Goal: Answer question/provide support

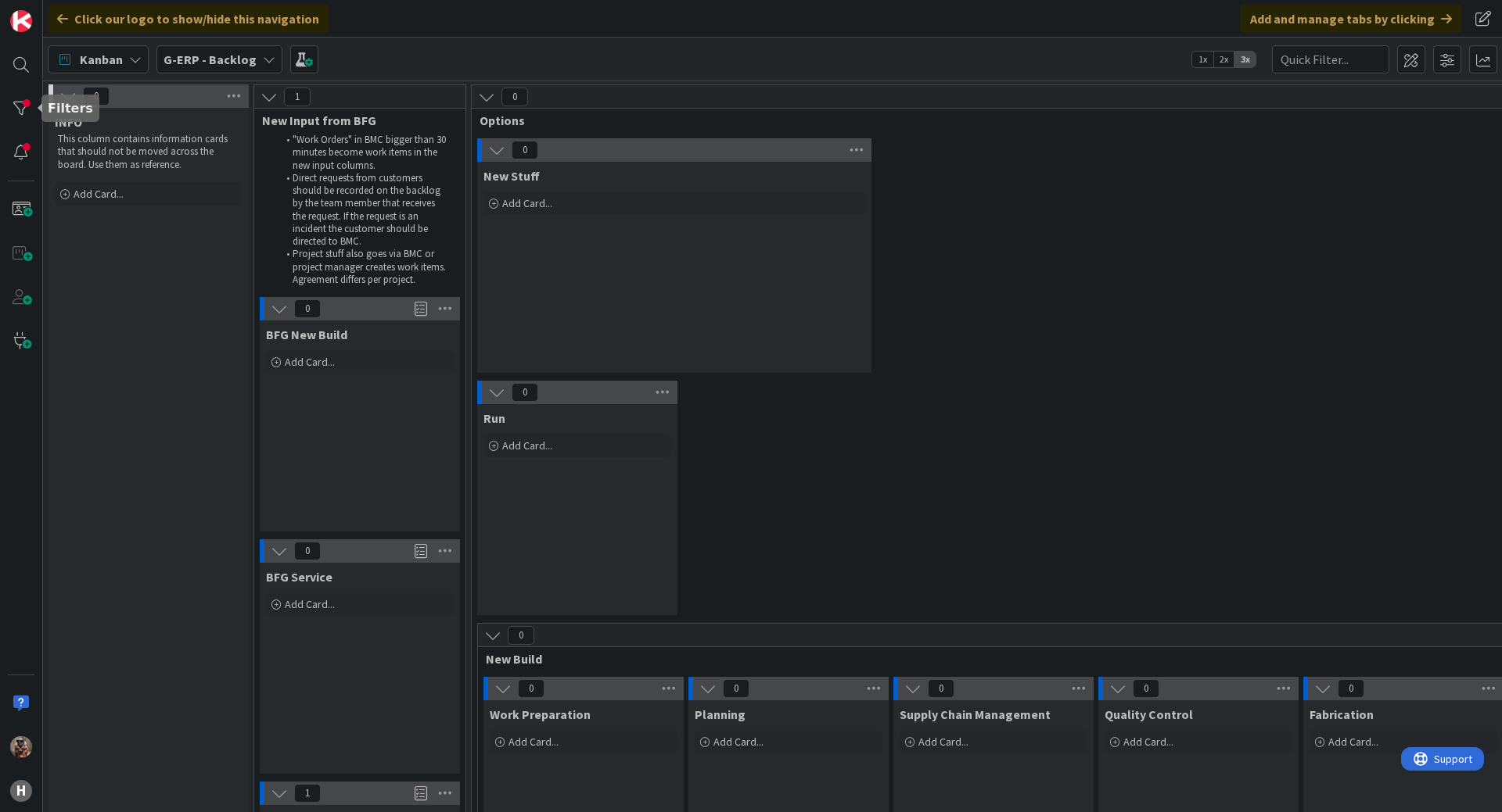
click at [24, 91] on div "H" at bounding box center [21, 406] width 43 height 812
click at [24, 95] on div at bounding box center [21, 109] width 31 height 31
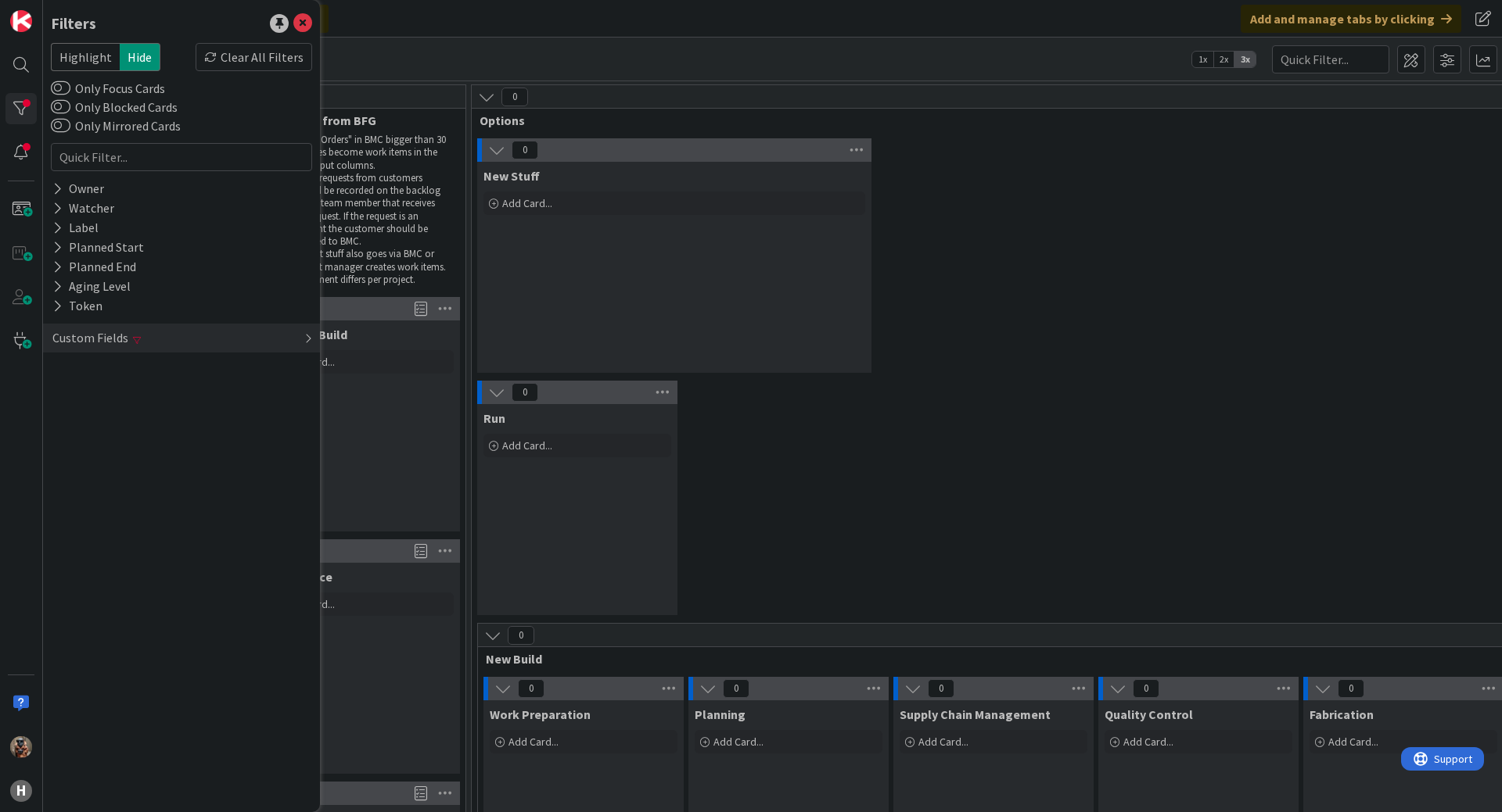
click at [160, 344] on div "Custom Fields" at bounding box center [182, 337] width 277 height 29
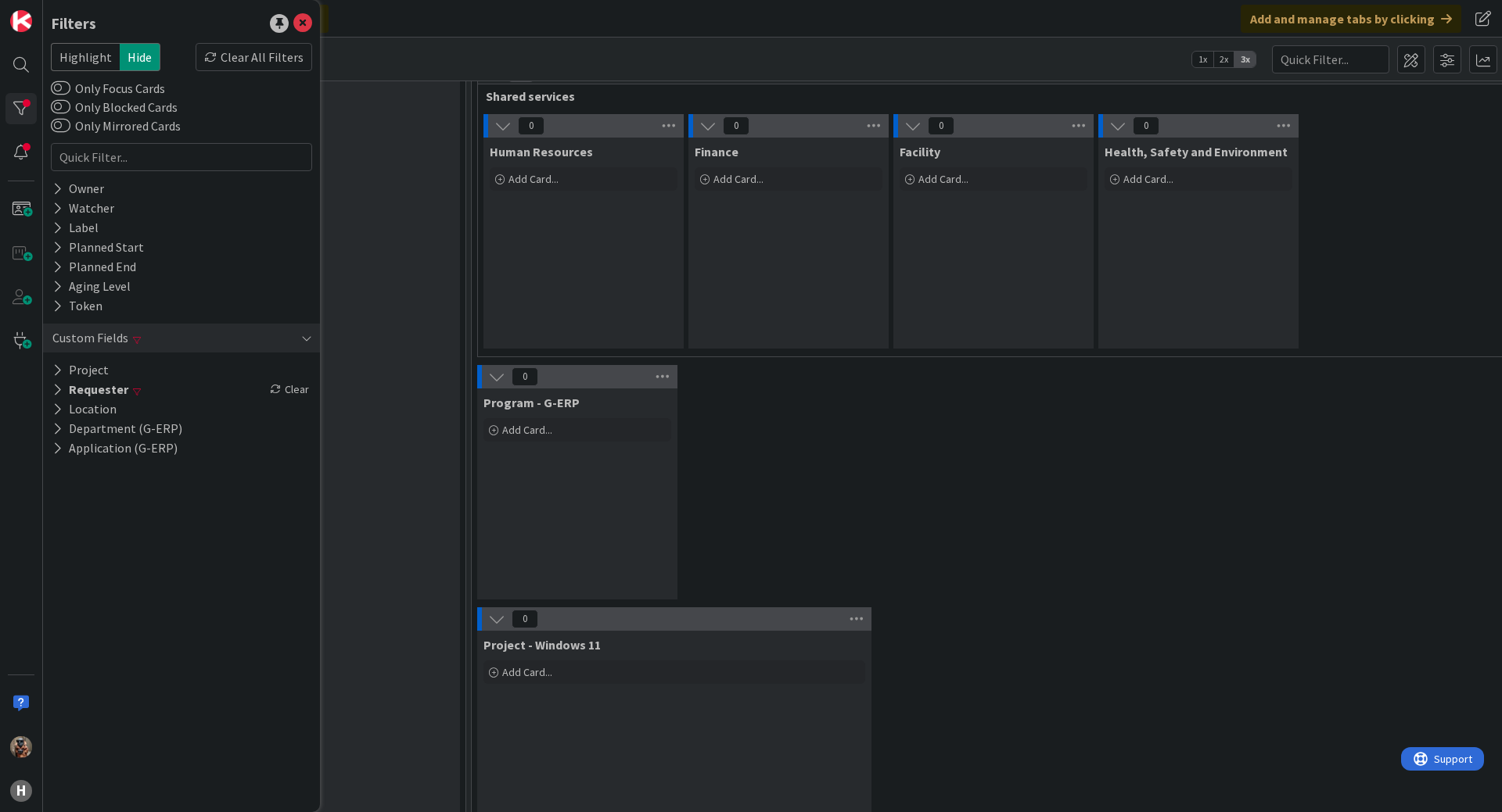
click at [890, 478] on div "0 Program - G-ERP Add Card..." at bounding box center [1096, 486] width 1242 height 242
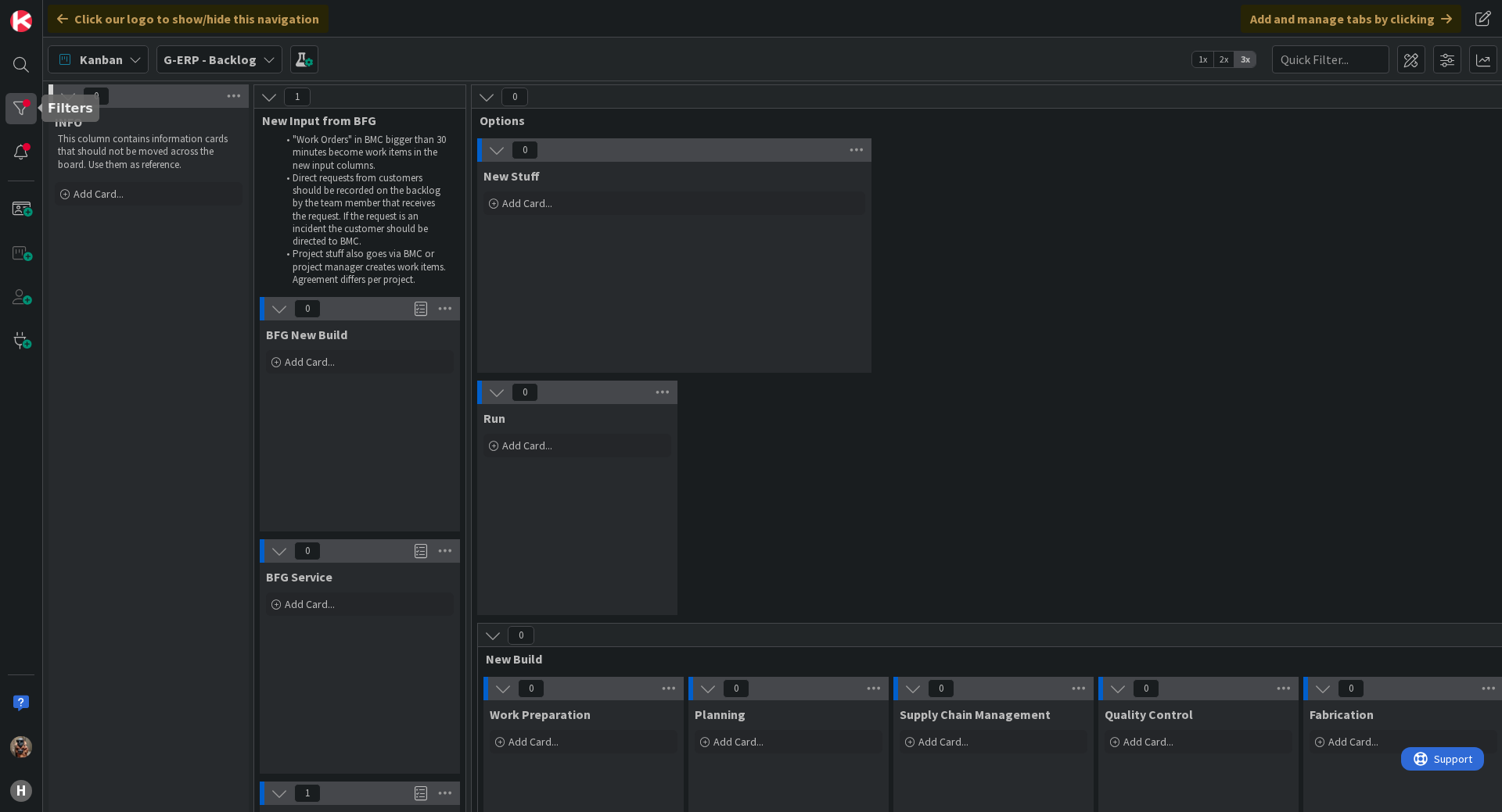
click at [23, 121] on div at bounding box center [21, 109] width 31 height 31
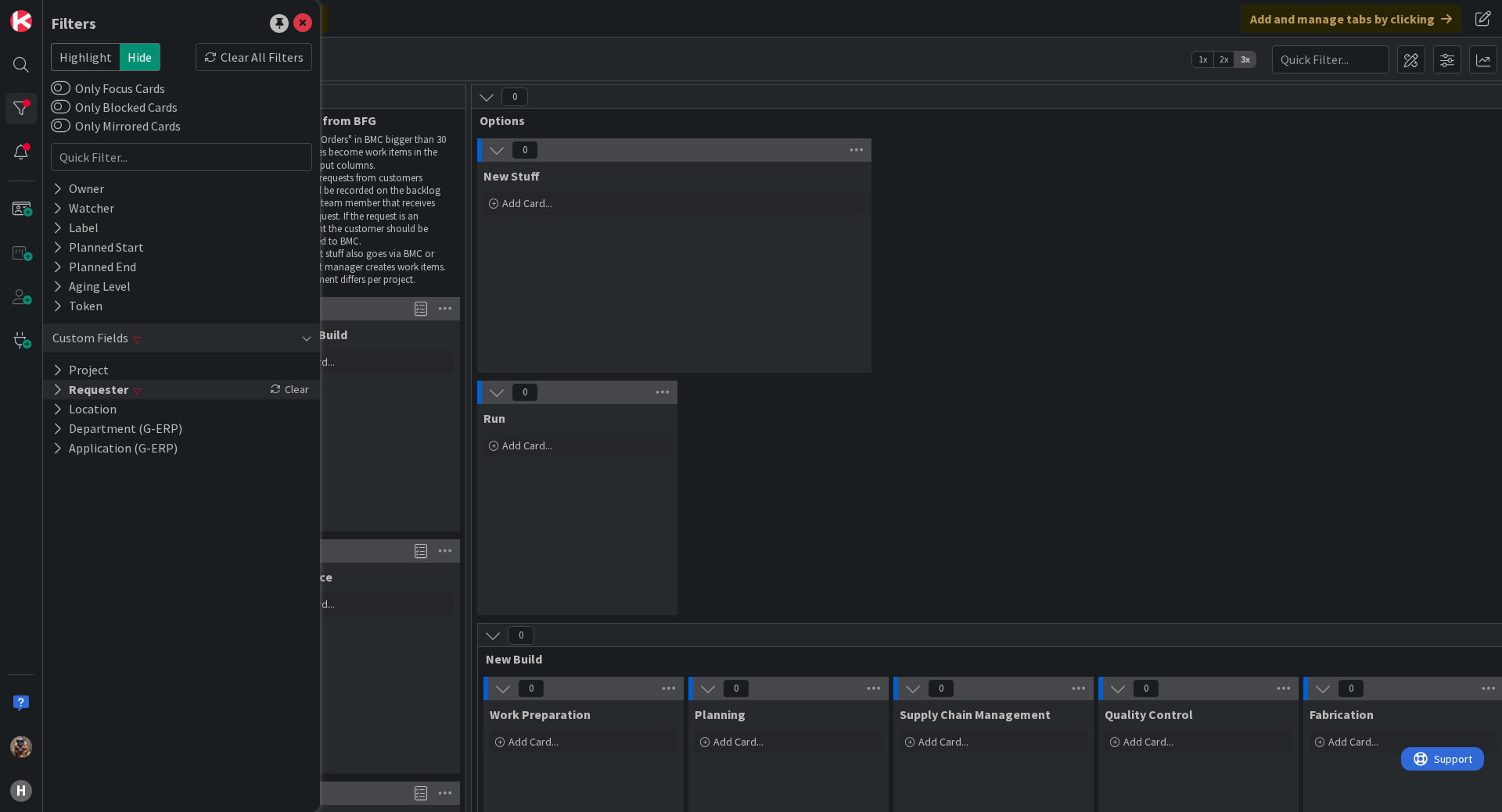
click at [196, 386] on div "Requester Clear" at bounding box center [182, 389] width 277 height 19
drag, startPoint x: 200, startPoint y: 416, endPoint x: 0, endPoint y: 365, distance: 206.4
click at [0, 370] on div "H Filters Highlight Hide Clear All Filters Only Focus Cards Only Blocked Cards …" at bounding box center [21, 406] width 43 height 812
type input "[PERSON_NAME]"
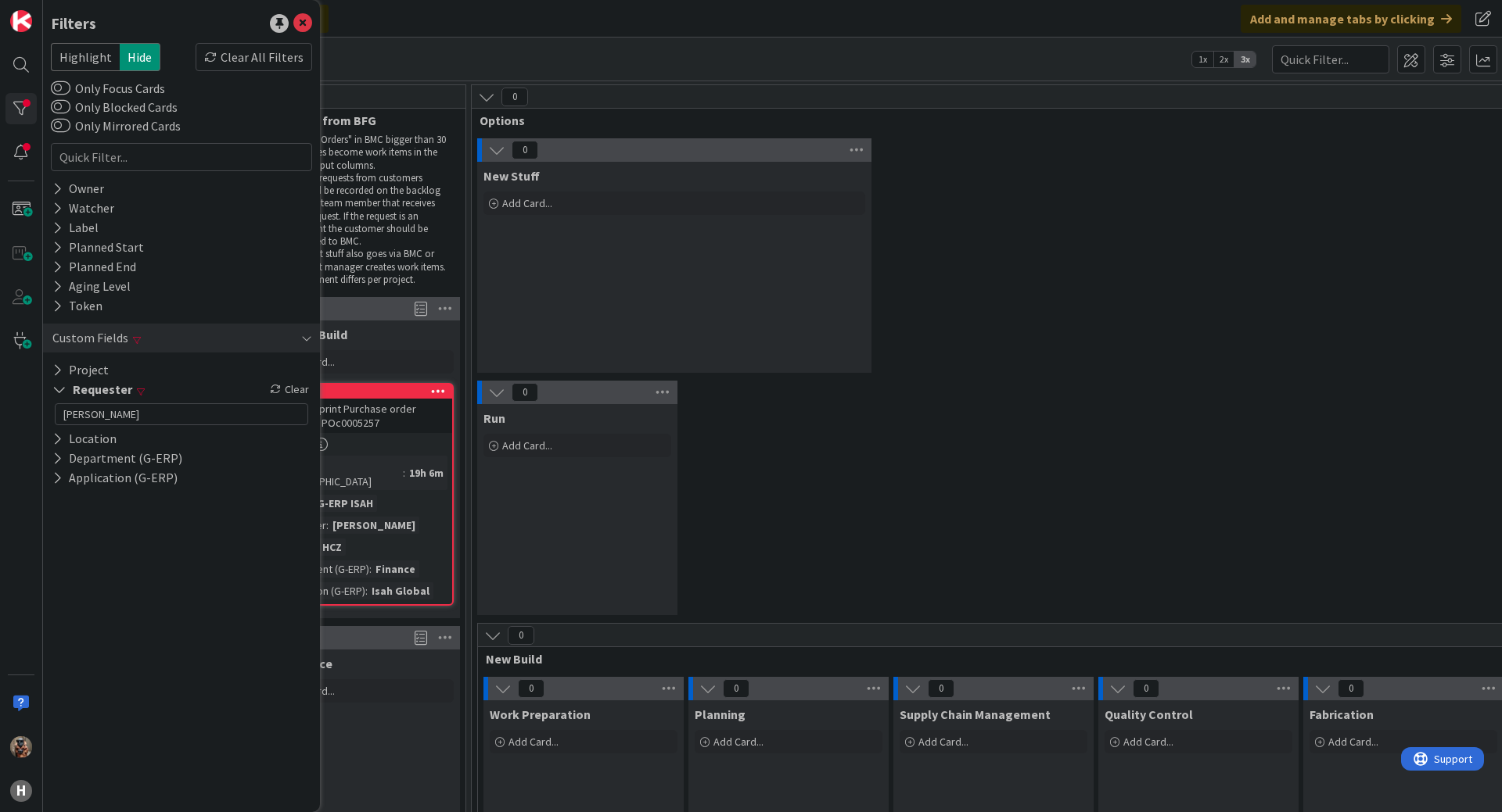
click at [1006, 593] on div "0 Run Add Card..." at bounding box center [1096, 502] width 1242 height 242
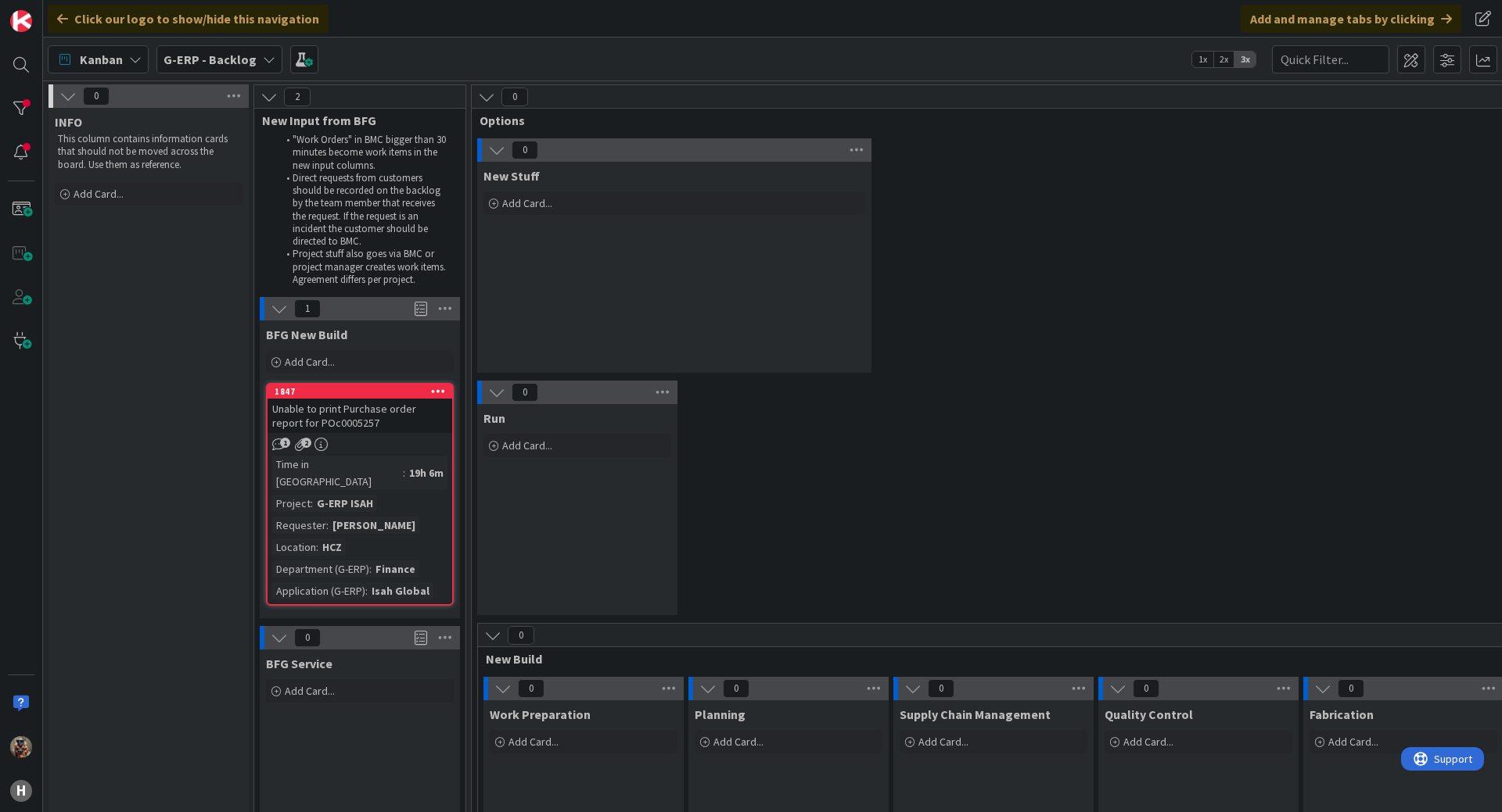
click at [384, 416] on div "Unable to print Purchase order report for POc0005257" at bounding box center [360, 416] width 185 height 34
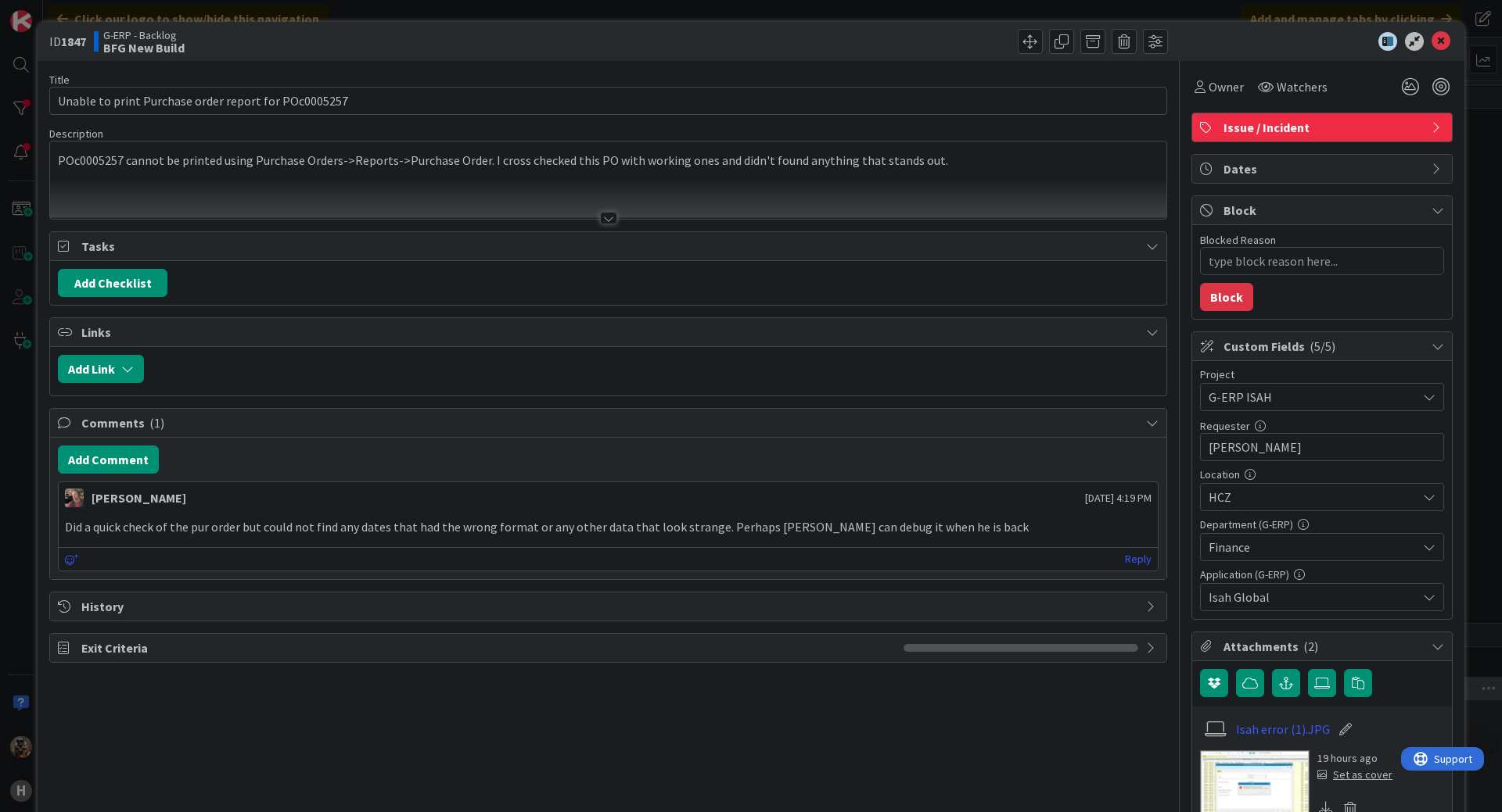
type textarea "x"
click at [539, 211] on div at bounding box center [607, 199] width 1116 height 40
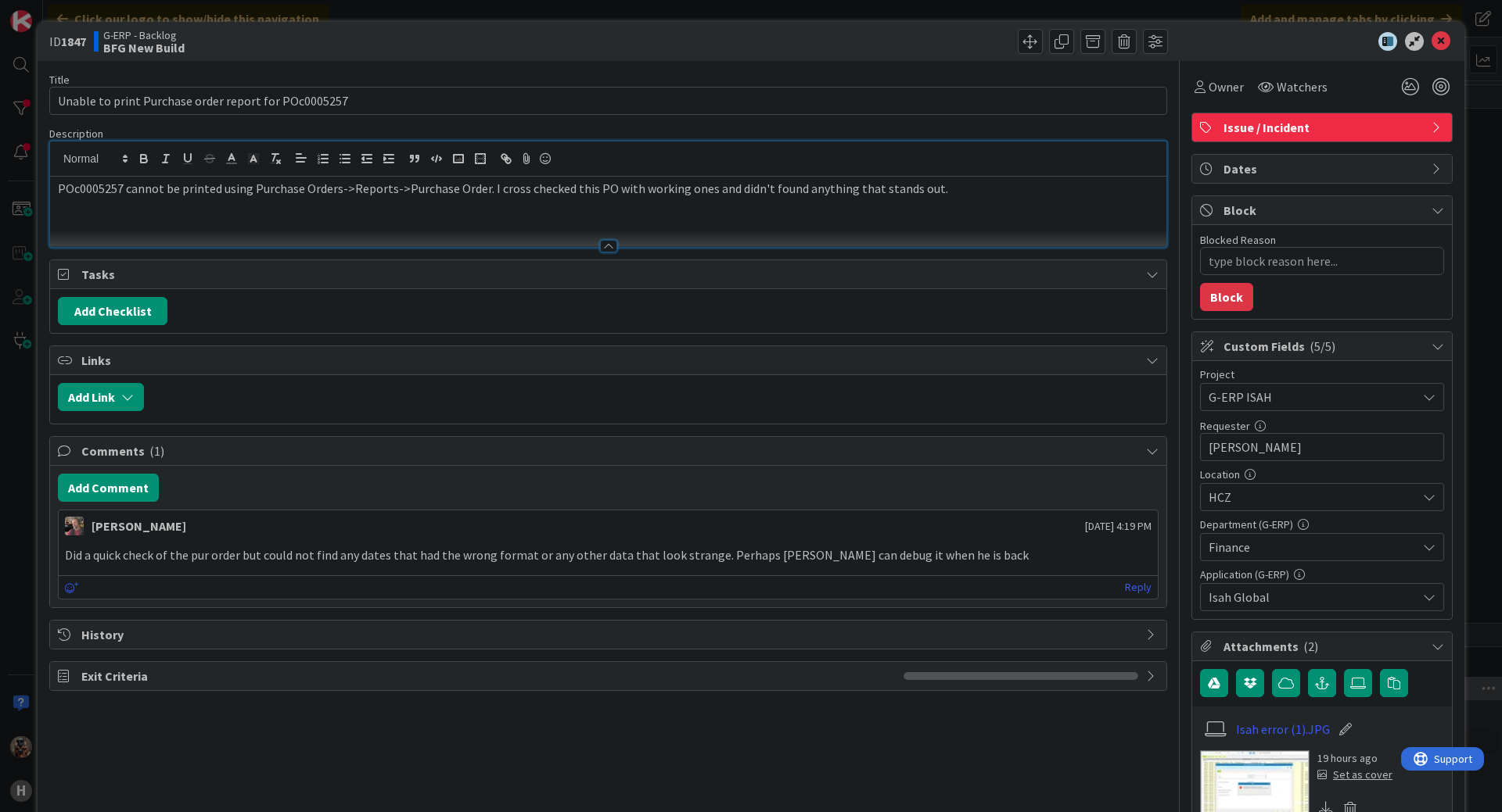
click at [1021, 206] on div "POc0005257 cannot be printed using Purchase Orders->Reports->Purchase Order. I …" at bounding box center [607, 212] width 1116 height 70
click at [345, 192] on p "POc0005257 cannot be printed using Purchase Orders->Reports->Purchase Order. I …" at bounding box center [608, 188] width 1100 height 18
click at [331, 219] on div "POc0005257 cannot be printed using Purchase Orders->Reports->Purchase Order. I …" at bounding box center [607, 212] width 1116 height 70
click at [1039, 198] on div "POc0005257 cannot be printed using Purchase Orders->Reports->Purchase Order. I …" at bounding box center [607, 212] width 1116 height 70
click at [86, 480] on button "Add Comment" at bounding box center [108, 488] width 101 height 28
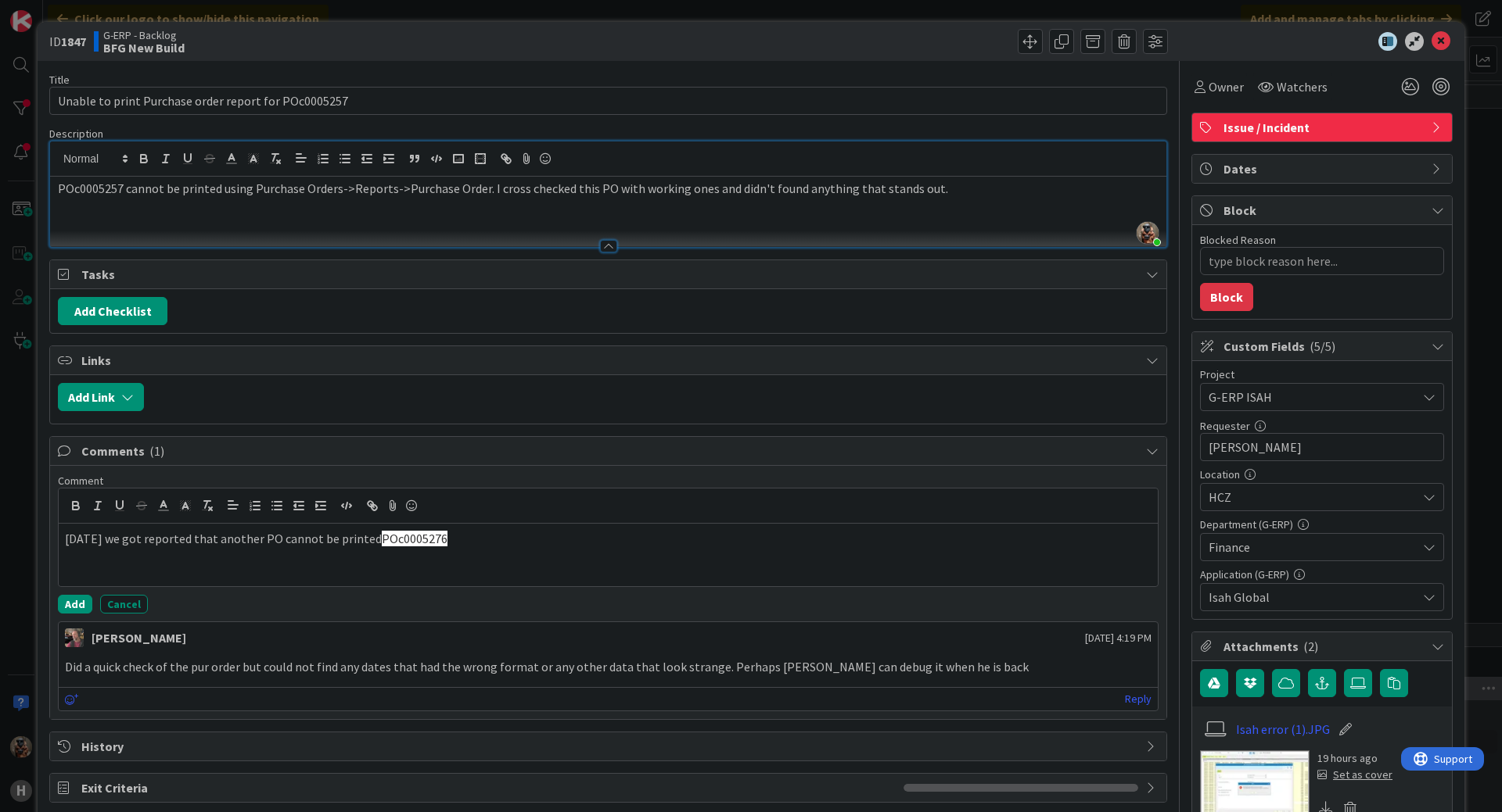
click at [623, 544] on p "[DATE] we got reported that another PO cannot be printed POc0005276" at bounding box center [607, 539] width 1086 height 18
click at [456, 548] on div "[DATE] we got reported that another PO cannot be printed POc0005276" at bounding box center [607, 555] width 1099 height 63
click at [254, 541] on p "[DATE] we got reported that another PO cannot be printed POc0005276" at bounding box center [607, 539] width 1086 height 18
click at [481, 537] on p "[DATE] we got reported that another purchase order cannot be printed POc0005276" at bounding box center [607, 539] width 1086 height 18
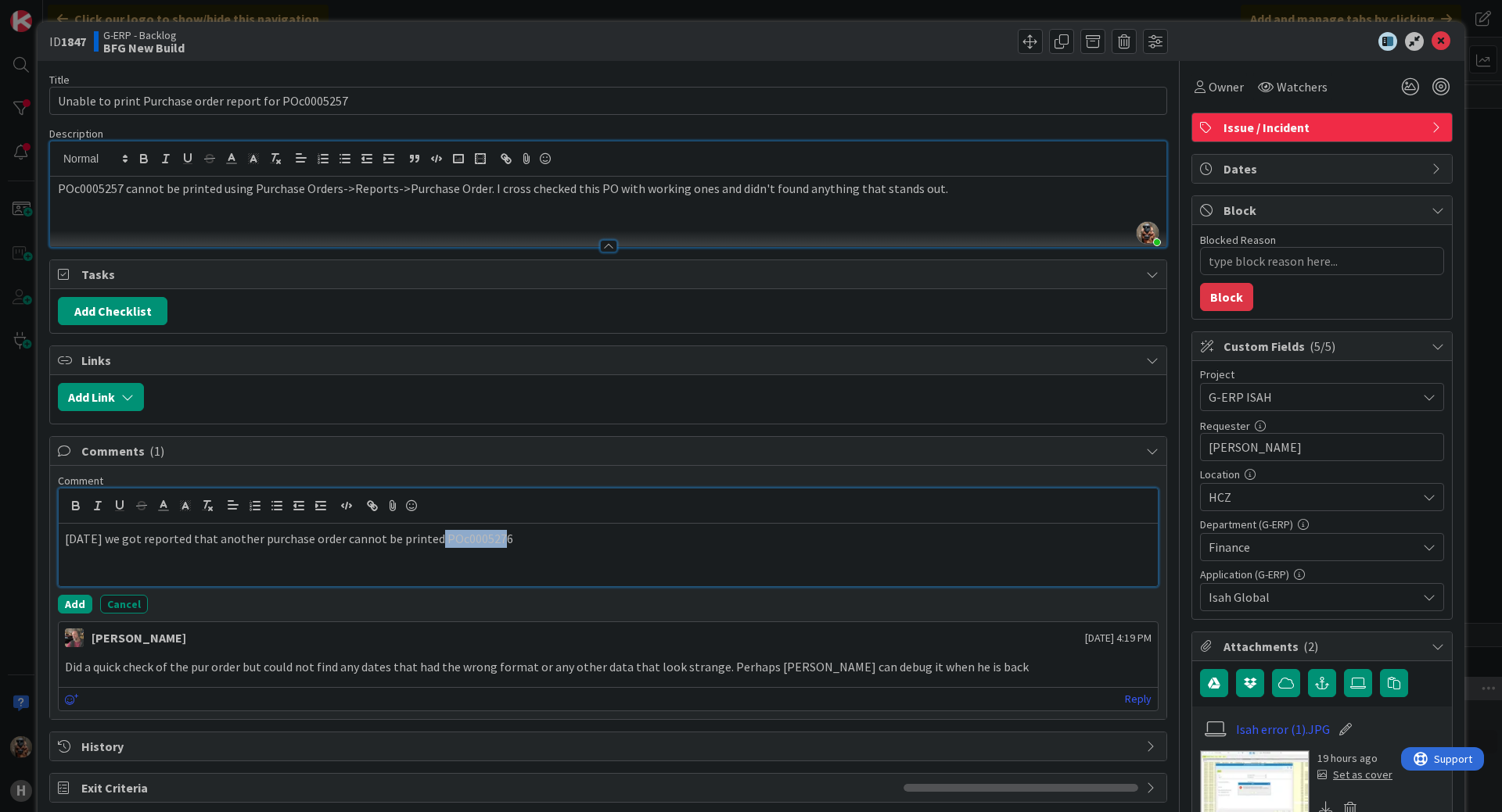
click at [481, 537] on p "[DATE] we got reported that another purchase order cannot be printed POc0005276" at bounding box center [607, 539] width 1086 height 18
click at [336, 540] on p "[DATE] we got reported that another purchase order cannot be printed" at bounding box center [607, 539] width 1086 height 18
click at [557, 548] on div "[DATE] we got reported that another purchase order POc0005276 cannot be printed" at bounding box center [607, 555] width 1099 height 63
click at [68, 595] on button "Add" at bounding box center [75, 604] width 34 height 18
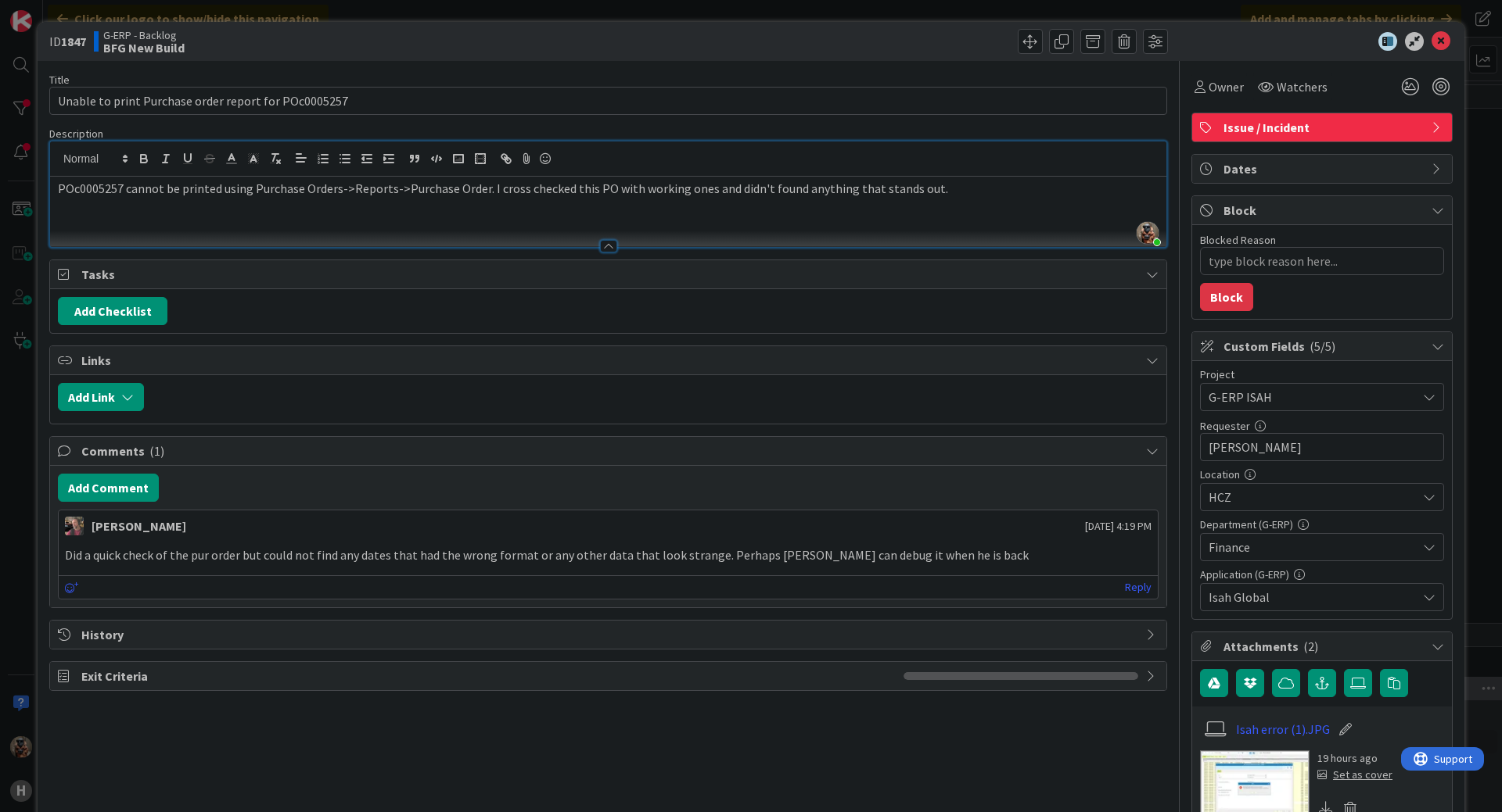
type textarea "x"
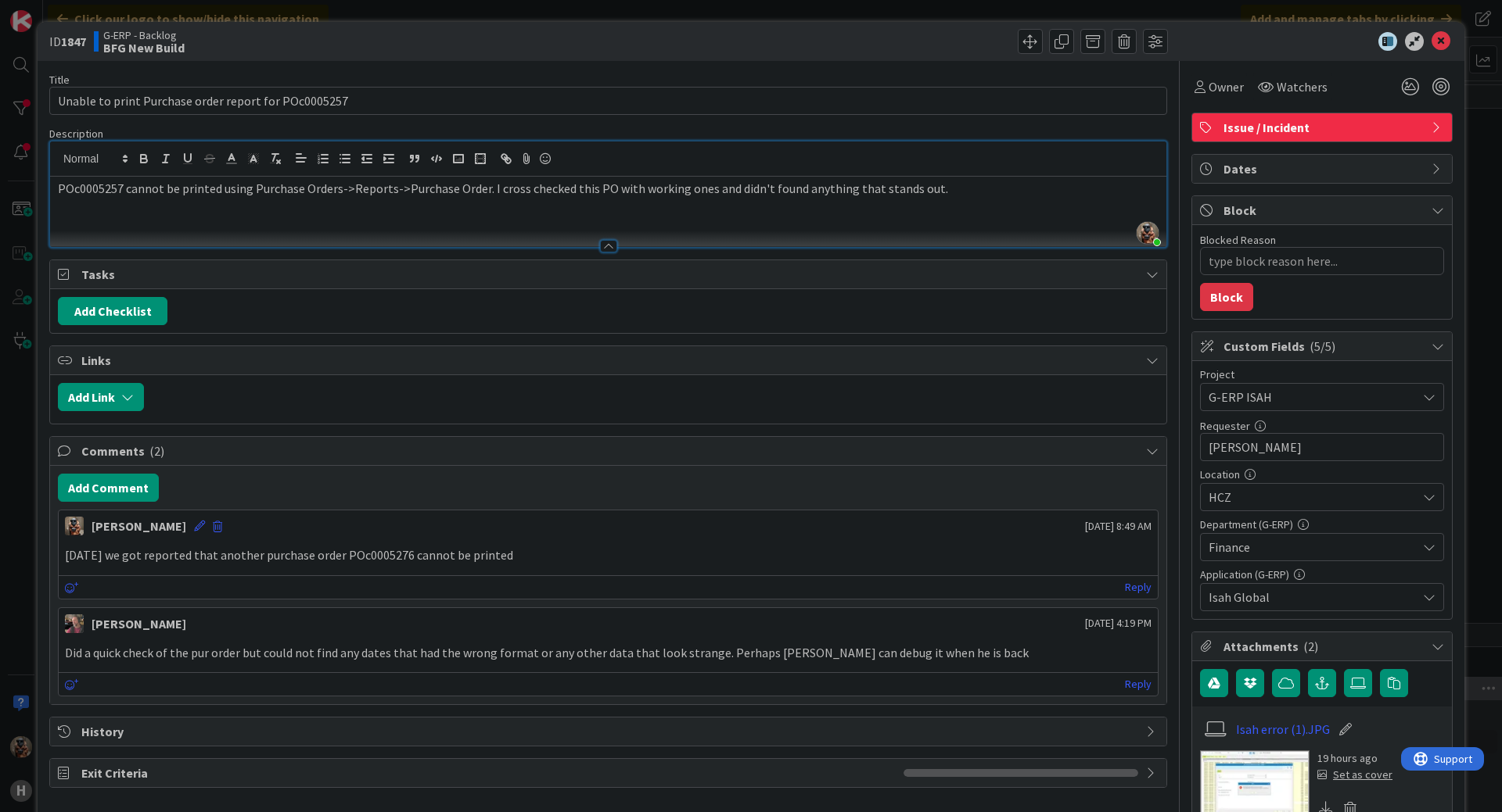
click at [72, 42] on b "1847" at bounding box center [73, 41] width 25 height 16
drag, startPoint x: 72, startPoint y: 40, endPoint x: 55, endPoint y: 45, distance: 17.7
click at [55, 45] on span "ID 1847" at bounding box center [67, 42] width 37 height 18
click at [57, 43] on span "ID 1847" at bounding box center [67, 42] width 37 height 18
drag, startPoint x: 57, startPoint y: 43, endPoint x: 81, endPoint y: 38, distance: 24.5
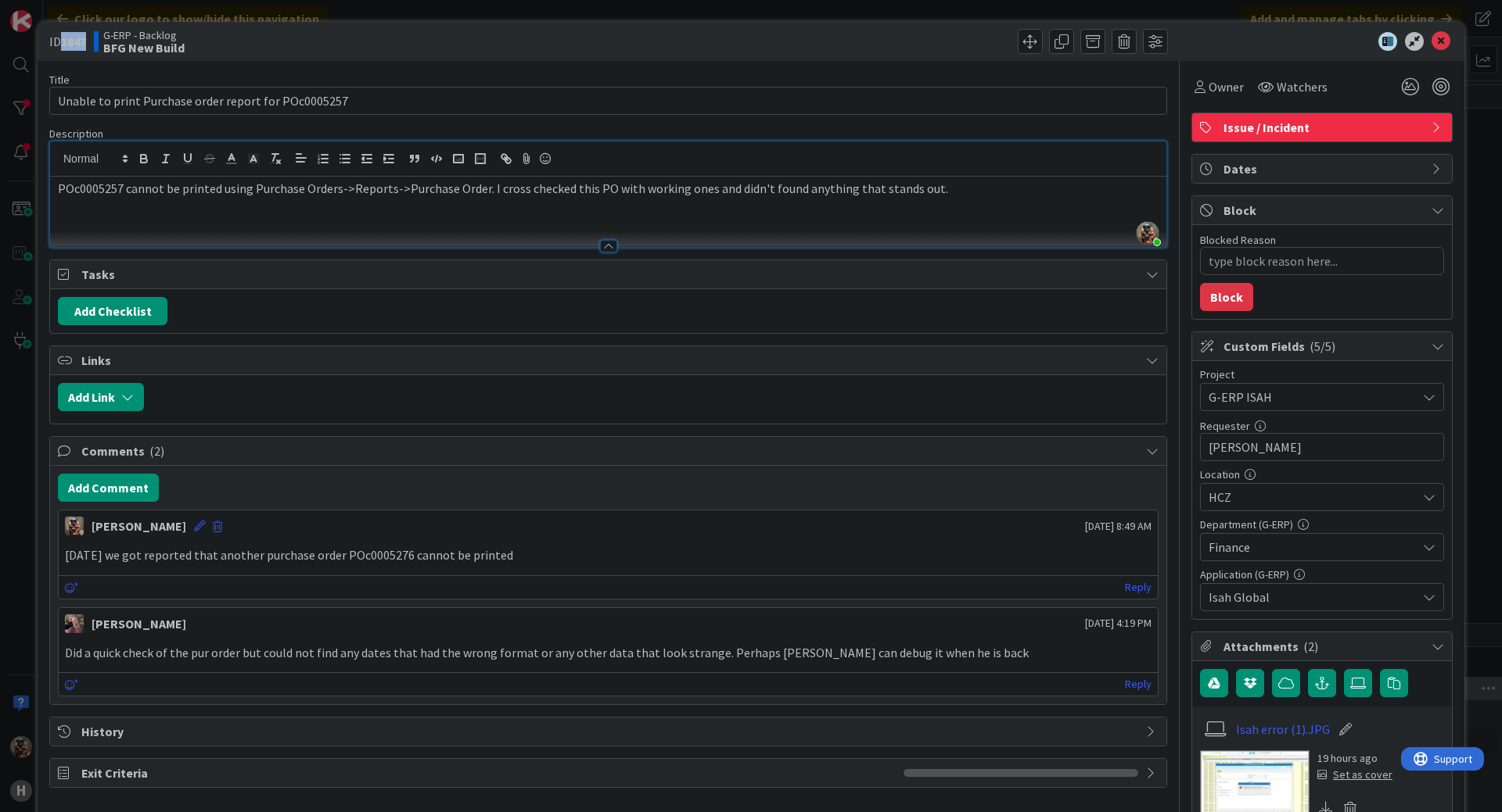
click at [81, 38] on span "ID 1847" at bounding box center [67, 42] width 37 height 18
click at [81, 40] on b "1847" at bounding box center [73, 41] width 25 height 16
drag, startPoint x: 81, startPoint y: 40, endPoint x: 48, endPoint y: 45, distance: 33.4
click at [48, 45] on div "ID 1847 G-ERP - Backlog BFG New Build" at bounding box center [751, 42] width 1426 height 39
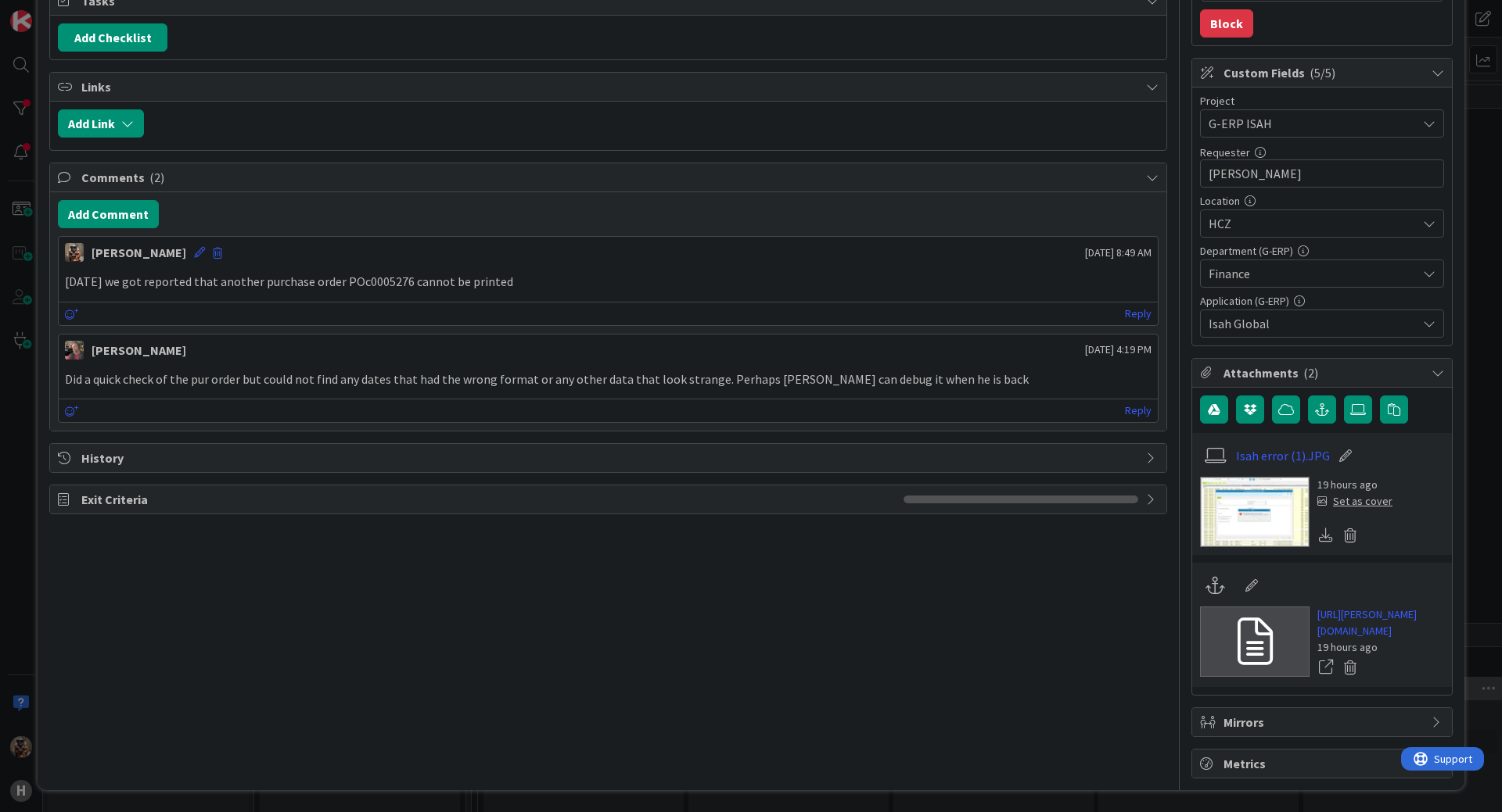
scroll to position [322, 0]
click at [1320, 395] on button "button" at bounding box center [1322, 409] width 28 height 28
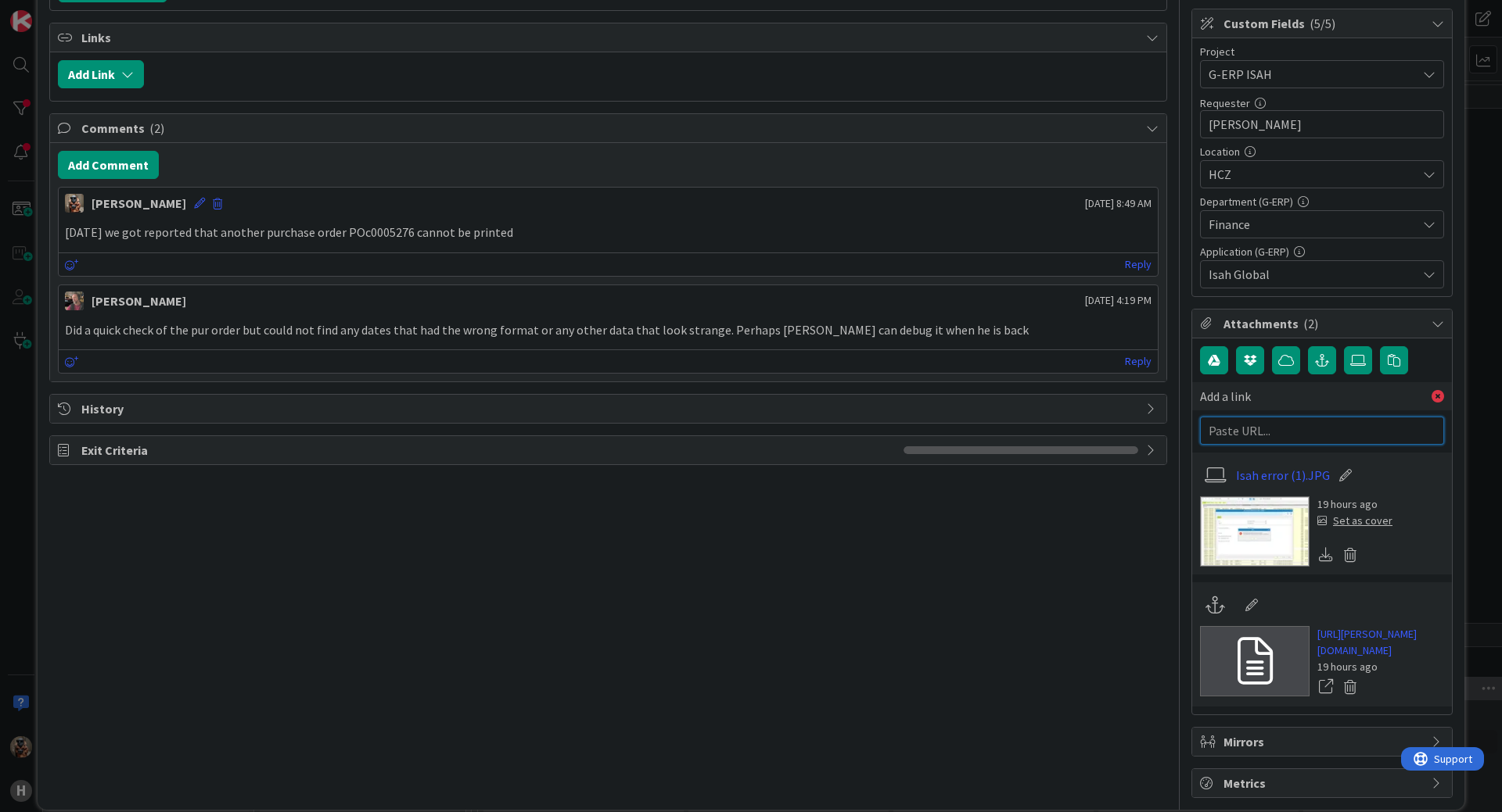
click at [1316, 444] on input "text" at bounding box center [1322, 430] width 244 height 28
paste input "[URL][PERSON_NAME][DOMAIN_NAME]"
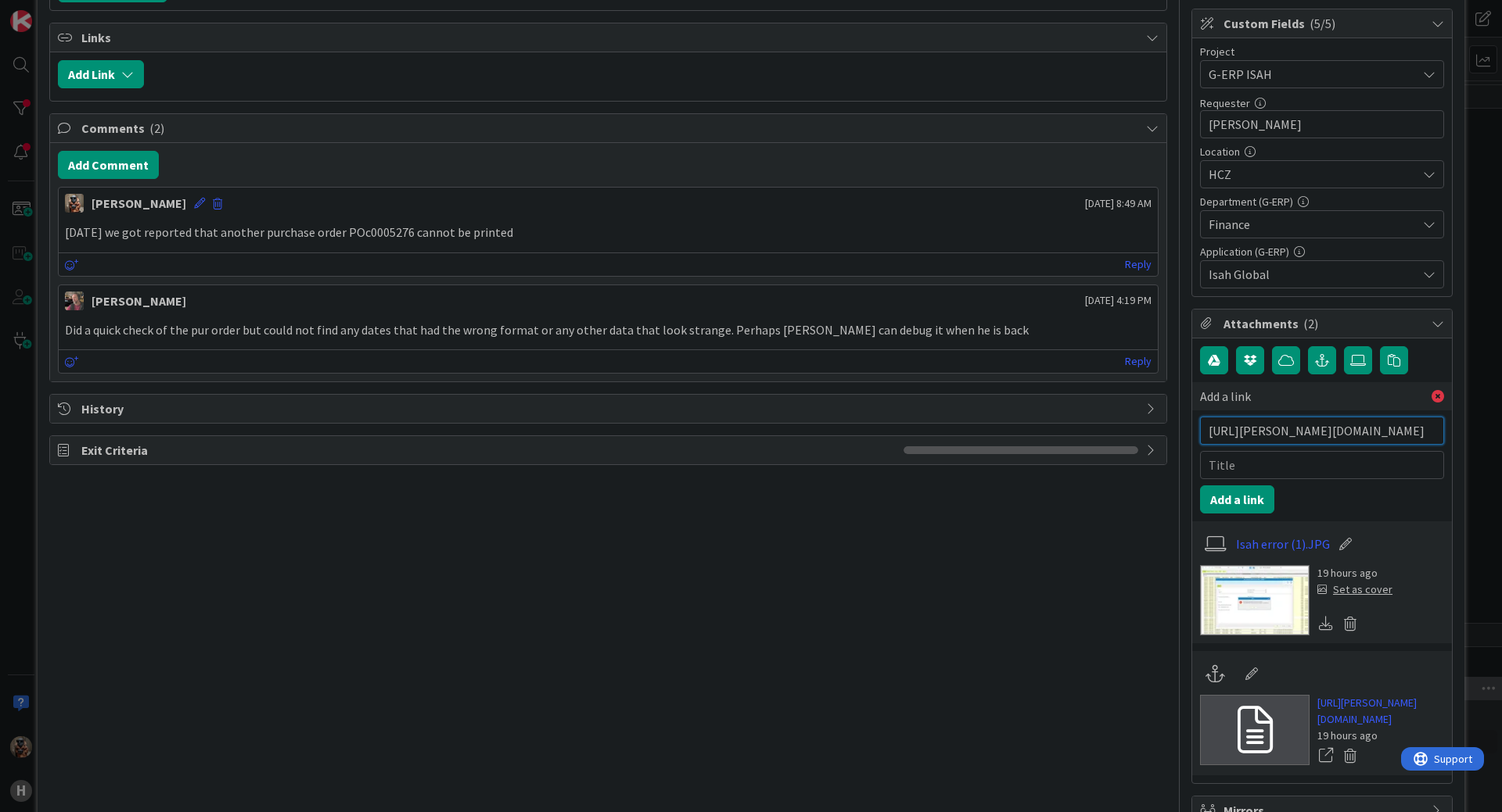
scroll to position [0, 309]
type input "[URL][PERSON_NAME][DOMAIN_NAME]"
click at [1243, 503] on button "Add a link" at bounding box center [1237, 499] width 74 height 28
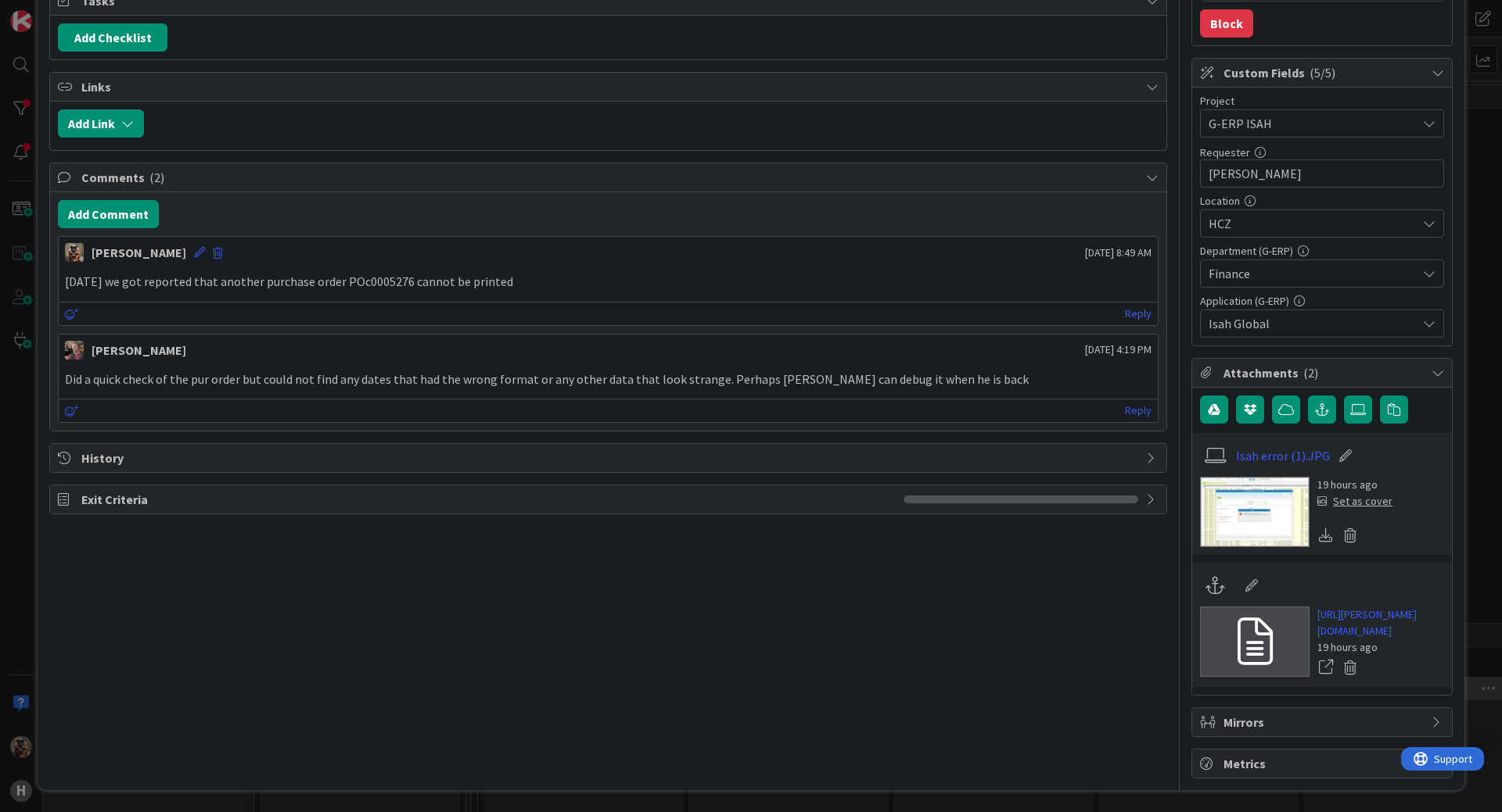
type textarea "x"
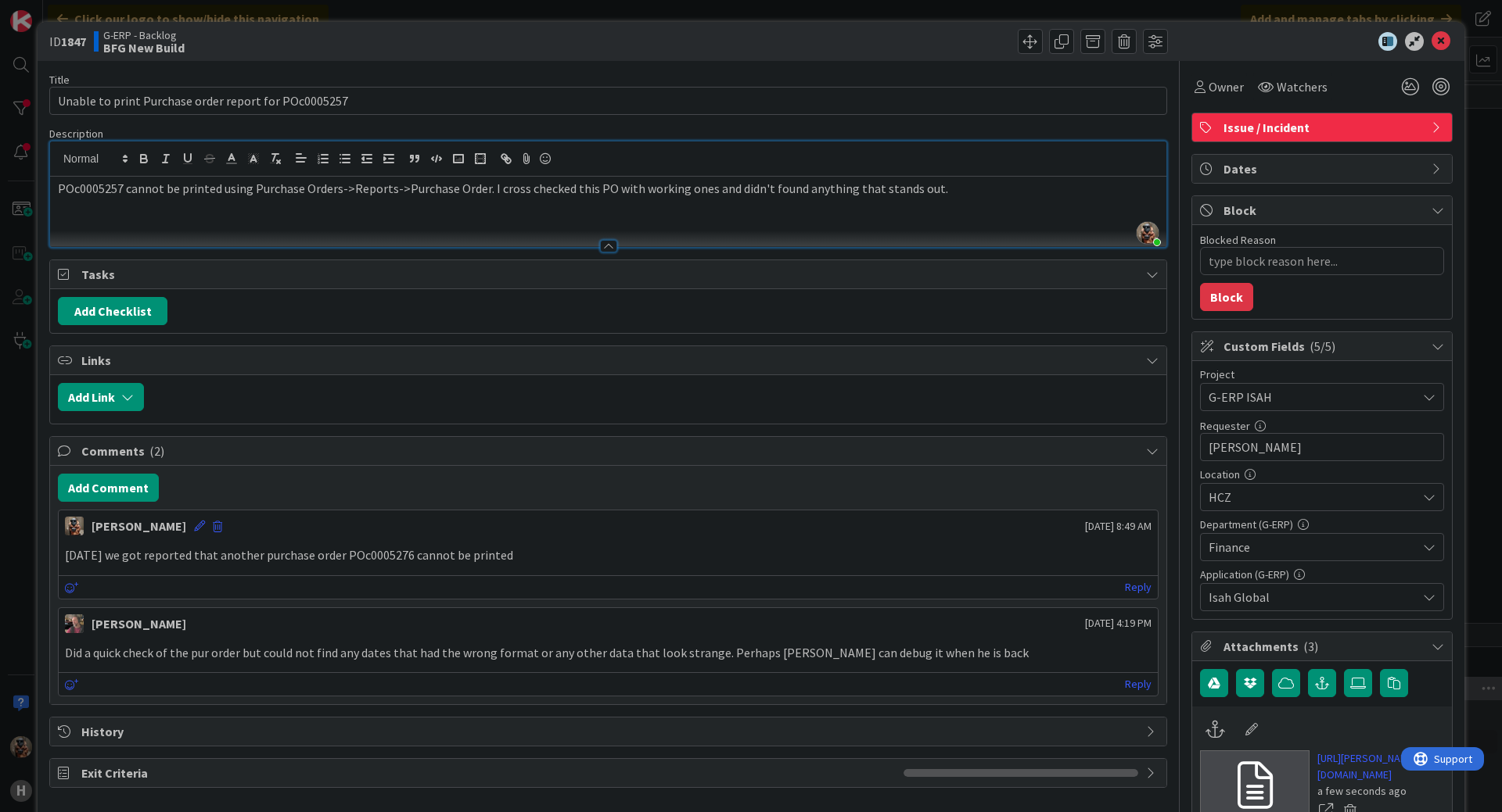
click at [0, 267] on div "ID 1847 G-ERP - Backlog BFG New Build Title 52 / 128 Unable to print Purchase o…" at bounding box center [751, 406] width 1502 height 812
